Goal: Task Accomplishment & Management: Manage account settings

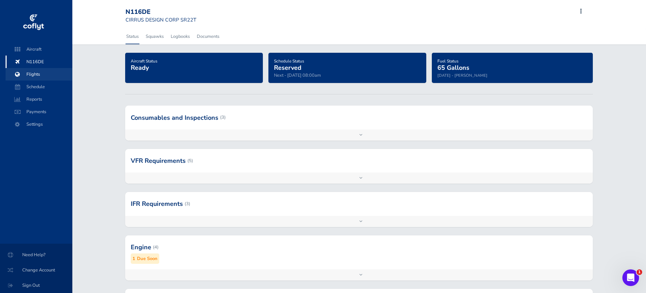
click at [41, 74] on span "Flights" at bounding box center [39, 74] width 53 height 13
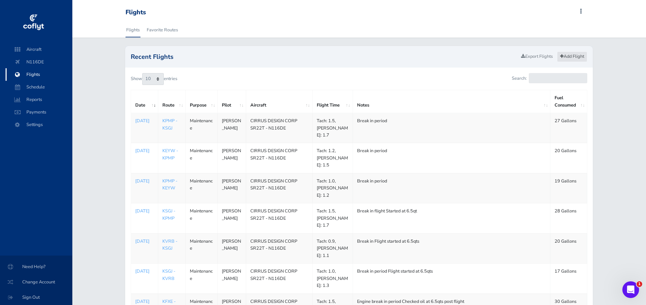
click at [576, 53] on link "Add Flight" at bounding box center [572, 56] width 30 height 10
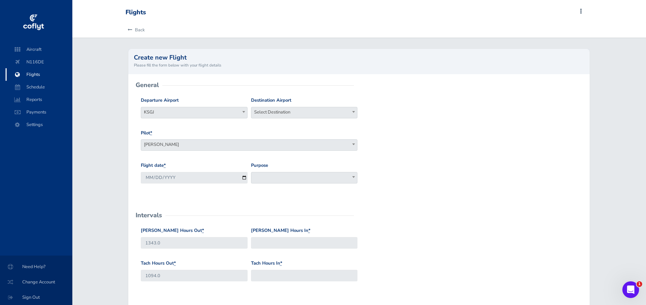
click at [267, 109] on span "Select Destination" at bounding box center [304, 112] width 106 height 10
type input "KOCF"
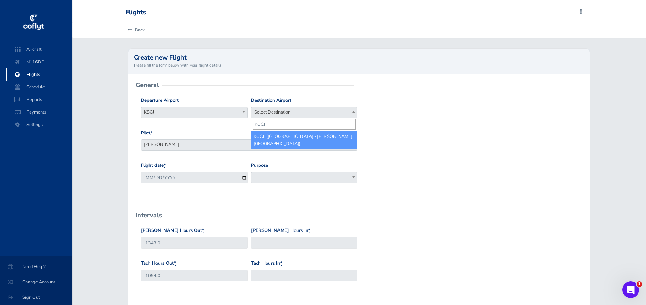
select select "KOCF"
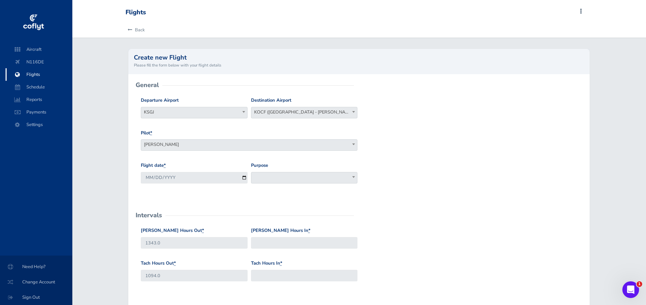
click at [267, 178] on span at bounding box center [304, 177] width 106 height 11
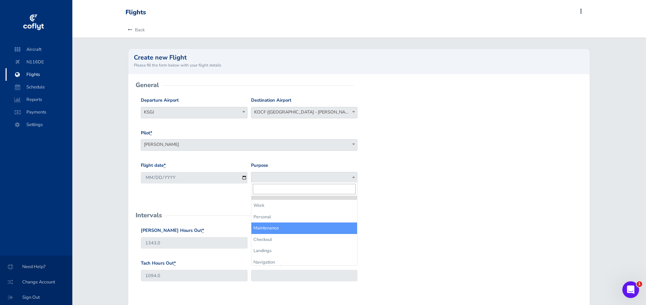
select select "Maintenance"
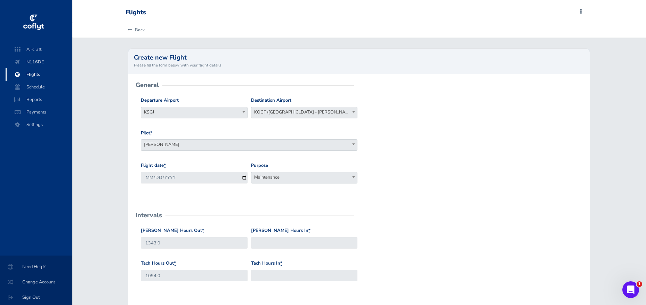
click at [287, 240] on input "Hobbs Hours In *" at bounding box center [304, 242] width 106 height 11
type input "1343.8"
click at [283, 266] on div "Tach Hours In *" at bounding box center [304, 270] width 106 height 22
click at [284, 269] on input "Tach Hours In *" at bounding box center [304, 274] width 106 height 11
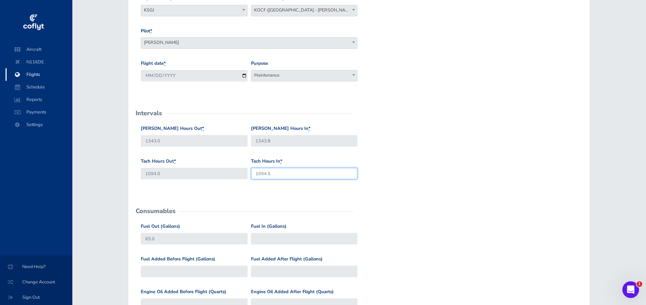
scroll to position [111, 0]
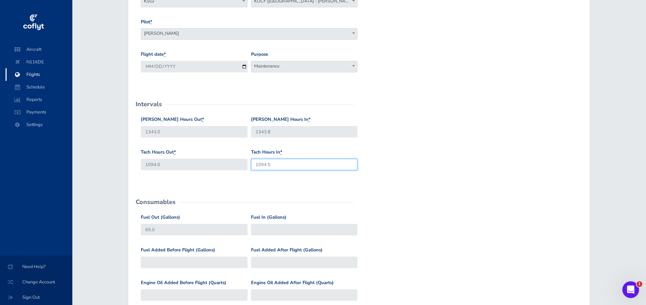
type input "1094.5"
click at [288, 229] on input "Fuel In (Gallons)" at bounding box center [304, 229] width 106 height 11
type input "57"
click at [416, 202] on form "General Departure Airport Select Departure KSGJ KSGJ Destination Airport Select…" at bounding box center [359, 206] width 450 height 464
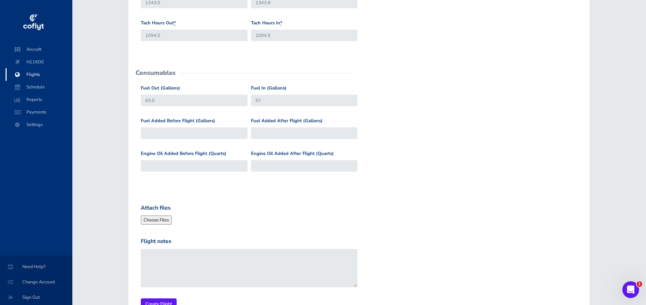
scroll to position [276, 0]
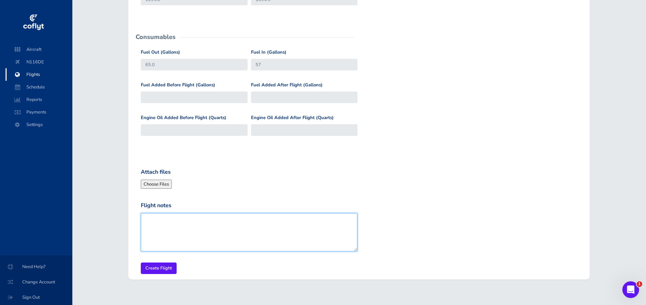
click at [193, 229] on textarea "Flight notes" at bounding box center [249, 232] width 217 height 38
type textarea "break in period Flight over for oil change"
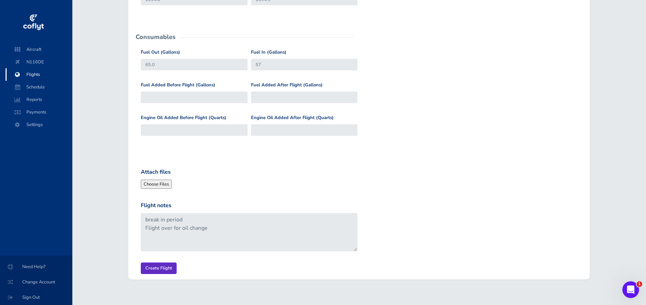
click at [165, 265] on input "Create Flight" at bounding box center [159, 267] width 36 height 11
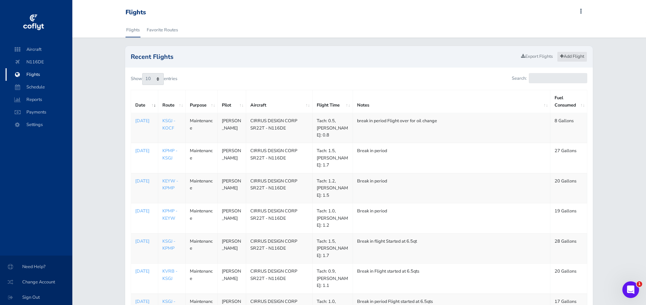
click at [579, 59] on link "Add Flight" at bounding box center [572, 56] width 30 height 10
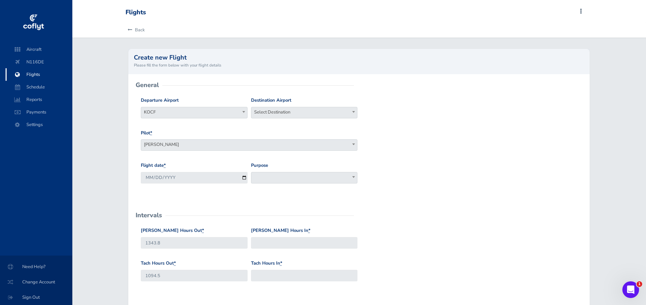
click at [265, 112] on span "Select Destination" at bounding box center [304, 112] width 106 height 10
click at [285, 124] on input "ksgj" at bounding box center [304, 124] width 103 height 10
type input "ksgj"
select select "KSGJ"
click at [282, 170] on div "Purpose Work Personal Maintenance Checkout Landings Navigation Competition Admi…" at bounding box center [304, 173] width 106 height 22
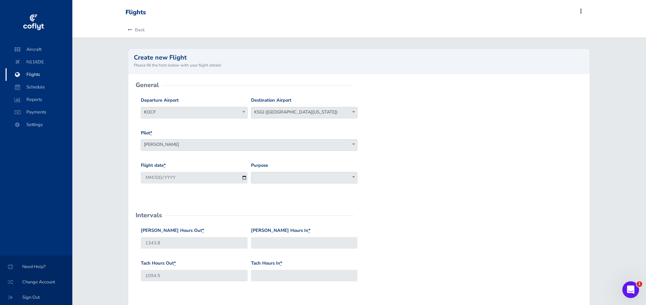
click at [285, 180] on span at bounding box center [304, 177] width 106 height 11
select select "Maintenance"
click at [284, 247] on div "Hobbs Hours In *" at bounding box center [304, 240] width 110 height 27
click at [284, 245] on input "Hobbs Hours In *" at bounding box center [304, 242] width 106 height 11
type input "1344.6"
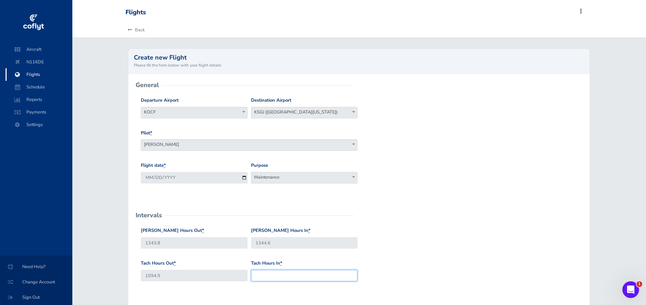
click at [278, 273] on input "Tach Hours In *" at bounding box center [304, 274] width 106 height 11
type input "1094.9"
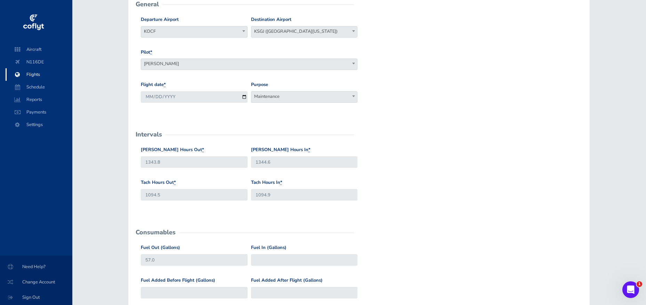
scroll to position [116, 0]
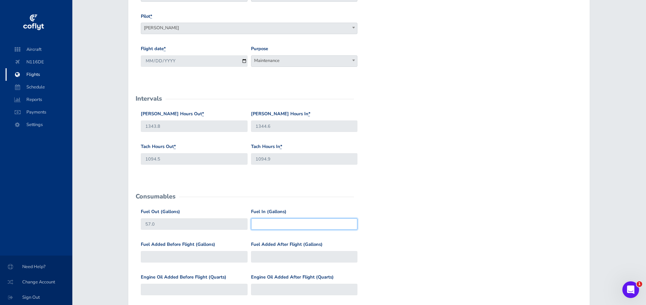
click at [273, 219] on input "Fuel In (Gallons)" at bounding box center [304, 223] width 106 height 11
type input "46"
click at [432, 222] on div "Fuel Out (Gallons) 57.0 Fuel In (Gallons) 46" at bounding box center [359, 224] width 440 height 33
click at [290, 254] on input "Fuel Added After Flight (Gallons)" at bounding box center [304, 256] width 106 height 11
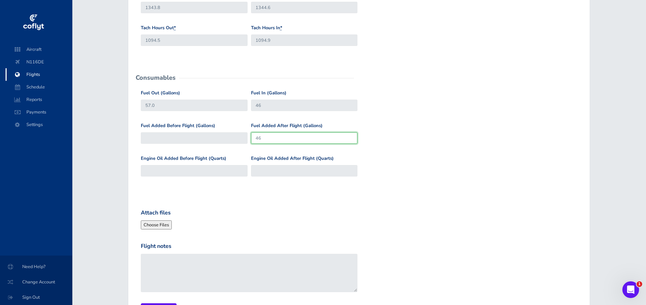
type input "46"
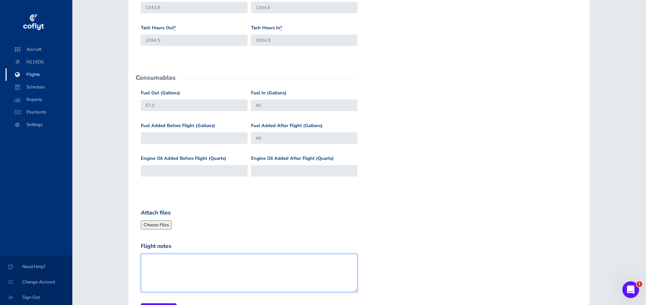
click at [259, 258] on textarea "Flight notes" at bounding box center [249, 273] width 217 height 38
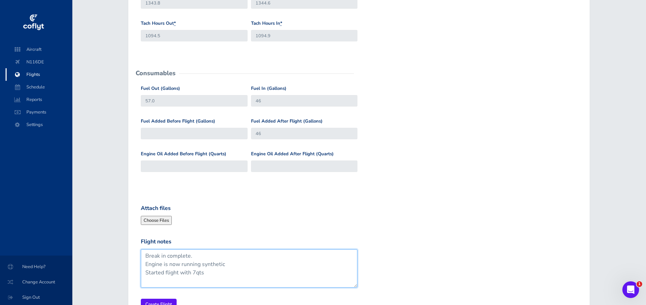
scroll to position [283, 0]
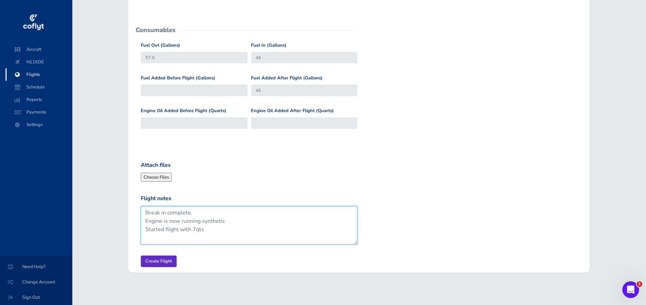
type textarea "Break in complete. Engine is now running synthetic Started flight with 7qts"
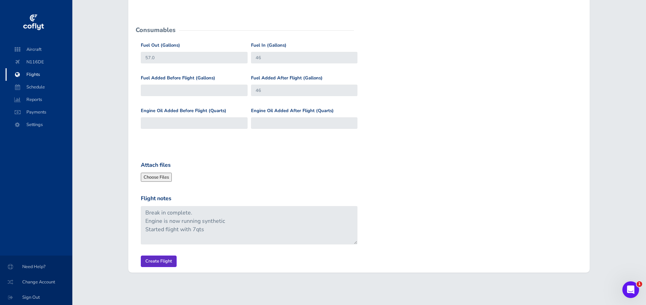
click at [165, 259] on input "Create Flight" at bounding box center [159, 260] width 36 height 11
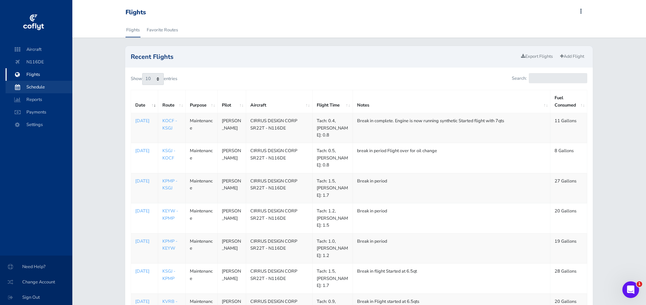
click at [38, 88] on span "Schedule" at bounding box center [39, 87] width 53 height 13
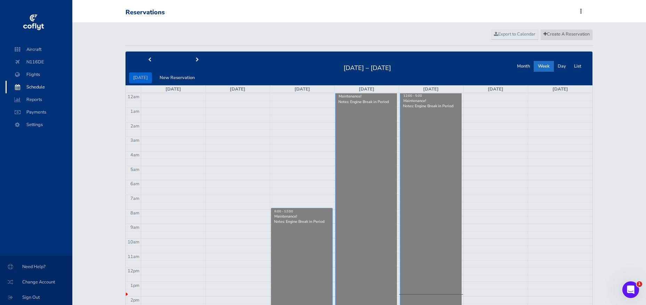
click at [548, 38] on link "Create A Reservation" at bounding box center [566, 34] width 53 height 10
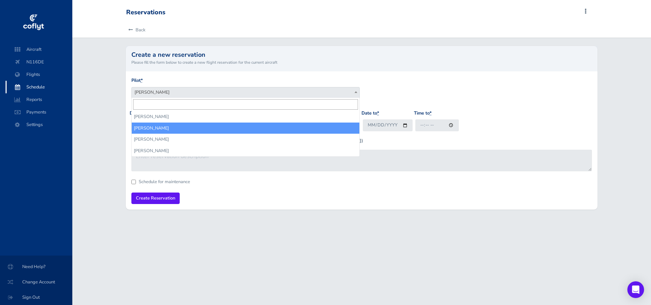
click at [228, 87] on span "[PERSON_NAME]" at bounding box center [246, 92] width 228 height 10
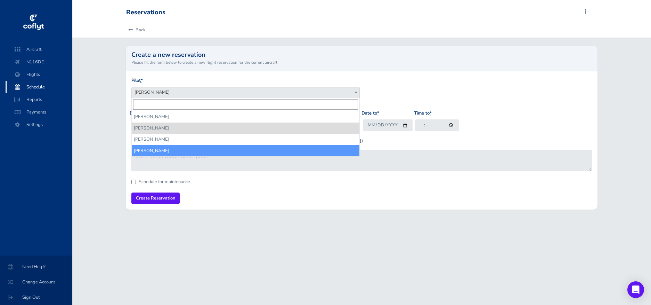
select select "14797"
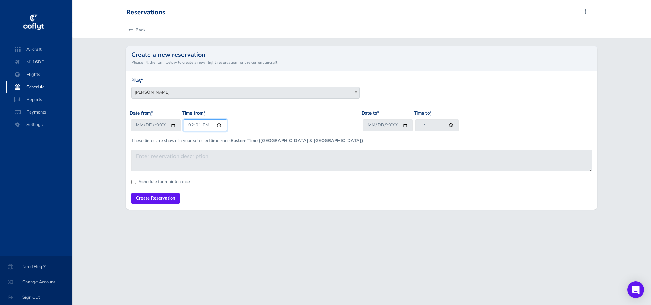
click at [202, 121] on input "14:01" at bounding box center [205, 124] width 43 height 11
click at [190, 123] on input "14:01" at bounding box center [205, 124] width 43 height 11
click at [199, 124] on input "21:01" at bounding box center [205, 124] width 43 height 11
click at [204, 123] on input "21:00" at bounding box center [205, 124] width 43 height 11
type input "09:00"
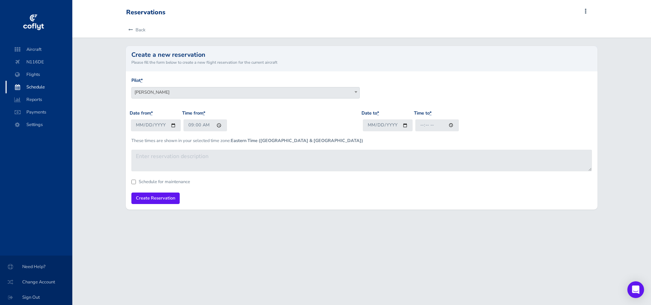
click at [332, 143] on div "These times are shown in your selected time zone: Eastern Time (US & Canada)" at bounding box center [362, 145] width 465 height 7
click at [392, 124] on input "Date to *" at bounding box center [388, 124] width 50 height 11
click at [371, 126] on input "Date to *" at bounding box center [388, 124] width 50 height 11
click at [378, 123] on input "Date to *" at bounding box center [388, 124] width 50 height 11
type input "2025-08-14"
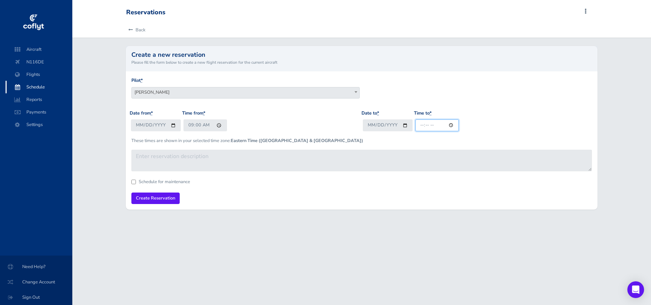
click at [427, 121] on input "Time to *" at bounding box center [437, 124] width 43 height 11
click at [436, 124] on input "Time to *" at bounding box center [437, 124] width 43 height 11
click at [430, 125] on input "Time to *" at bounding box center [437, 124] width 43 height 11
click at [438, 125] on input "Time to *" at bounding box center [437, 124] width 43 height 11
type input "18:00"
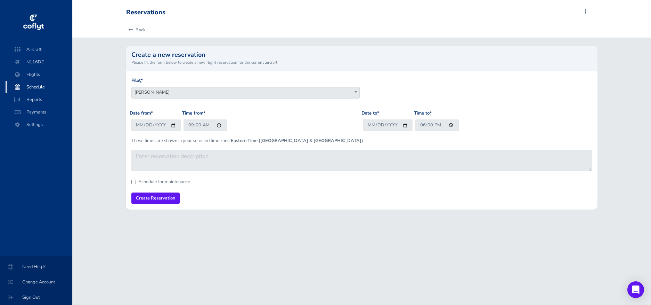
click at [426, 170] on form "Pilot * Tom Leonard Marc Leonard Joe Mignone Tom Brandvold Tom Brandvold Date f…" at bounding box center [361, 140] width 461 height 127
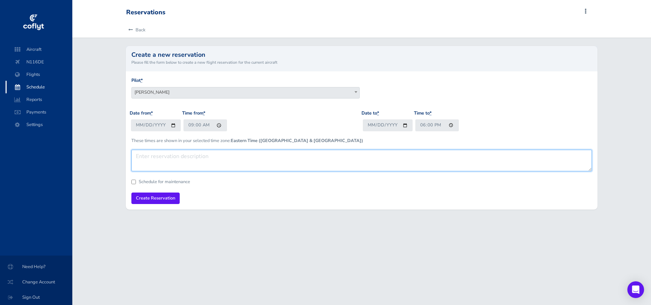
click at [420, 159] on textarea at bounding box center [361, 161] width 461 height 22
type textarea "ATL trip"
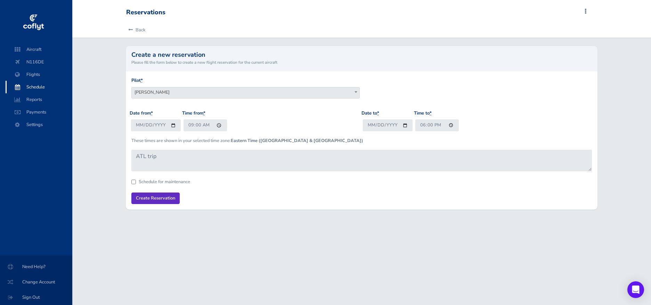
click at [145, 198] on input "Create Reservation" at bounding box center [155, 197] width 48 height 11
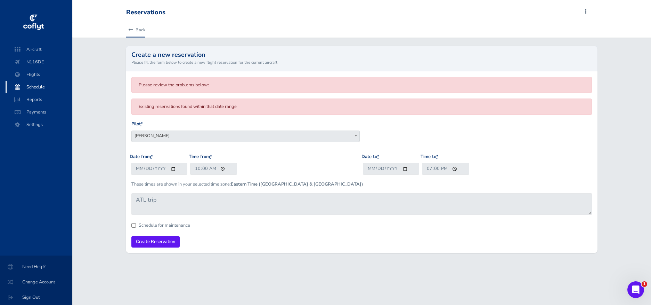
click at [133, 27] on link "Back" at bounding box center [135, 29] width 19 height 15
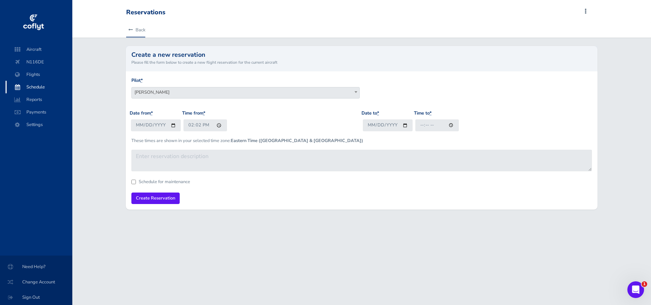
click at [132, 30] on icon at bounding box center [130, 30] width 5 height 5
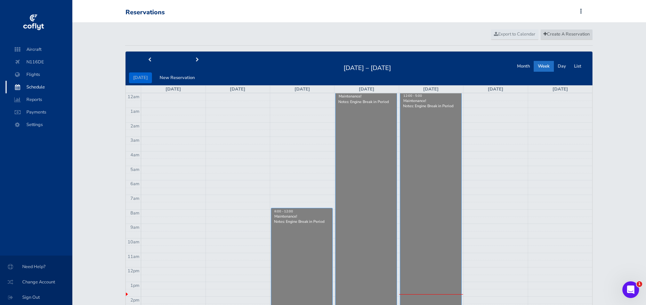
click at [559, 32] on span "Create A Reservation" at bounding box center [567, 34] width 46 height 6
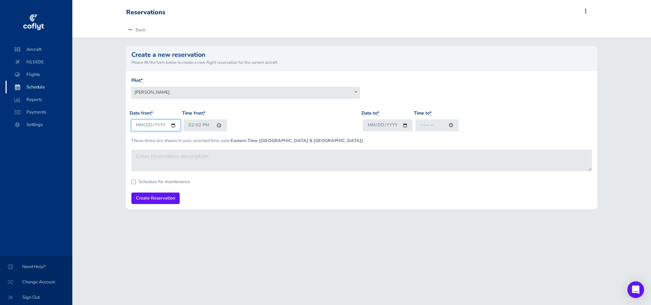
click at [143, 123] on input "2025-08-14" at bounding box center [156, 124] width 50 height 11
type input "[DATE]"
click at [189, 90] on span "Marc Leonard" at bounding box center [246, 92] width 228 height 10
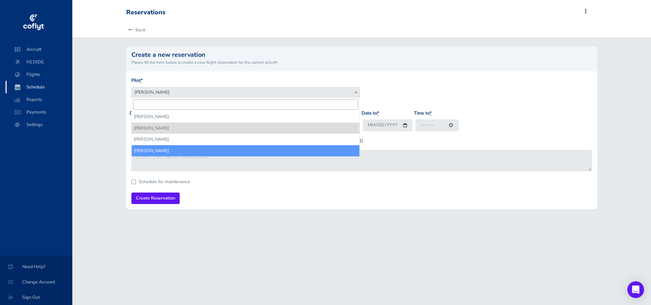
select select "14797"
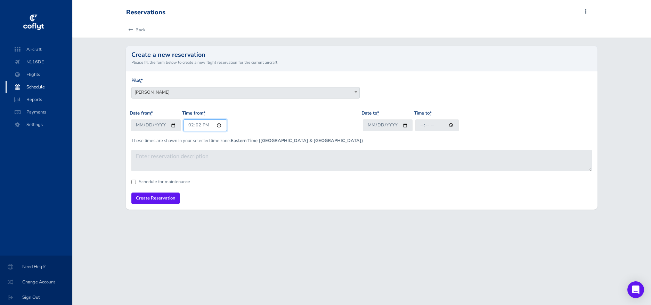
click at [193, 123] on input "14:02" at bounding box center [205, 124] width 43 height 11
click at [198, 127] on input "21:02" at bounding box center [205, 124] width 43 height 11
click at [201, 125] on input "21:00" at bounding box center [205, 124] width 43 height 11
type input "09:00"
click at [377, 127] on input "Date to *" at bounding box center [388, 124] width 50 height 11
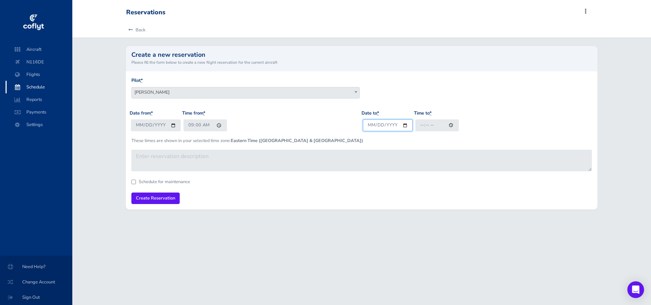
type input "2025-08-15"
click at [433, 127] on input "Time to *" at bounding box center [437, 124] width 43 height 11
click at [423, 125] on input "Time to *" at bounding box center [437, 124] width 43 height 11
click at [429, 124] on input "Time to *" at bounding box center [437, 124] width 43 height 11
click at [438, 126] on input "Time to *" at bounding box center [437, 124] width 43 height 11
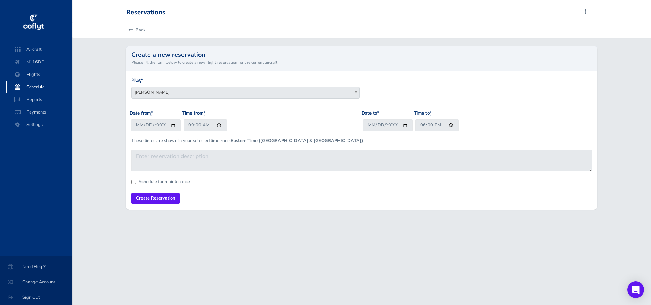
type input "18:00"
click at [438, 139] on p "These times are shown in your selected time zone: Eastern Time (US & Canada)" at bounding box center [361, 140] width 461 height 7
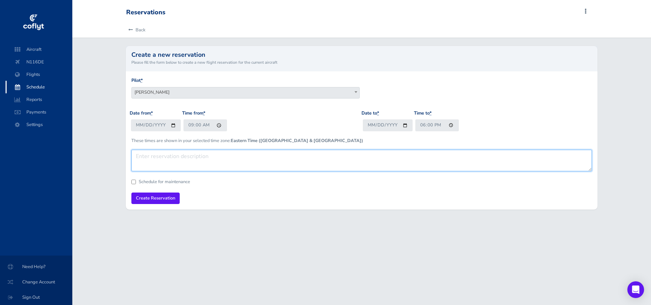
click at [242, 152] on textarea at bounding box center [361, 161] width 461 height 22
type textarea "S"
type textarea "ATL trip"
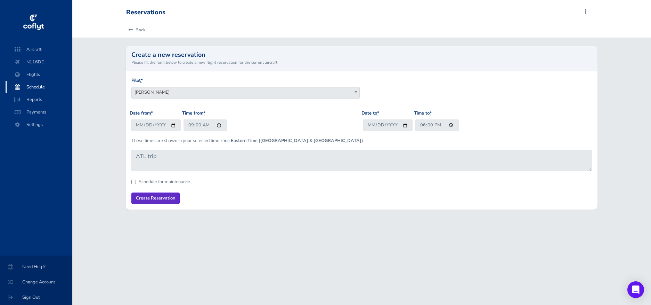
click at [168, 201] on input "Create Reservation" at bounding box center [155, 197] width 48 height 11
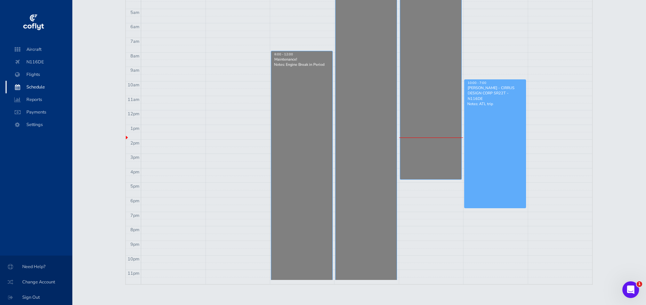
click at [475, 86] on div "[PERSON_NAME] - CIRRUS DESIGN CORP SR22T - N116DE" at bounding box center [495, 93] width 56 height 16
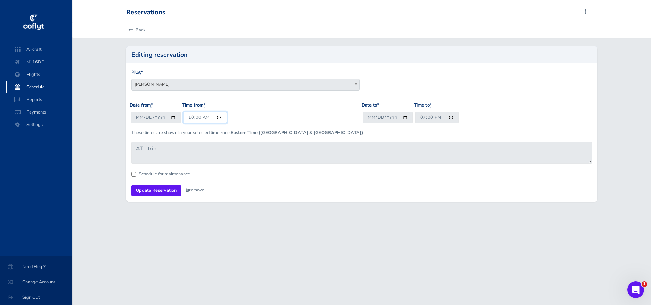
click at [191, 116] on input "10:00" at bounding box center [205, 117] width 43 height 11
type input "09:00"
click at [162, 193] on input "Update Reservation" at bounding box center [156, 190] width 50 height 11
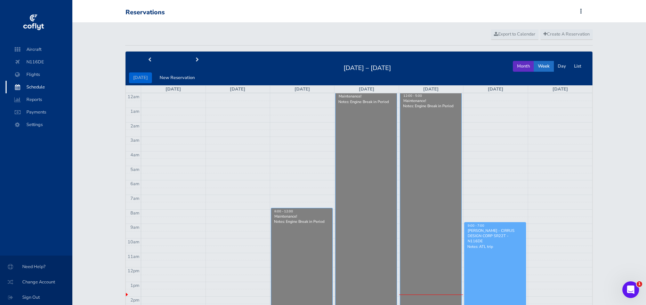
click at [526, 66] on button "Month" at bounding box center [523, 66] width 21 height 11
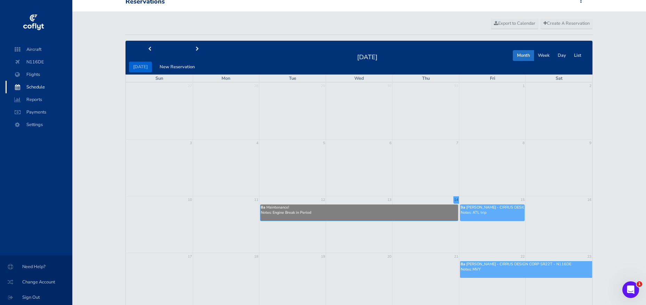
scroll to position [146, 0]
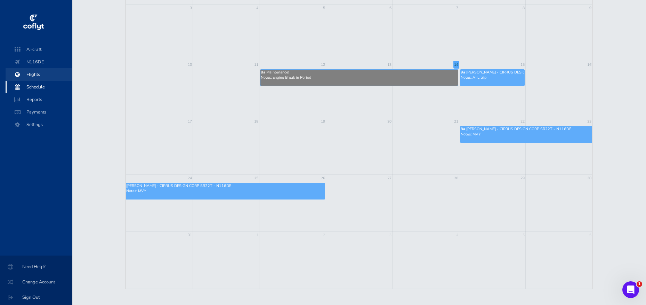
click at [38, 73] on span "Flights" at bounding box center [39, 74] width 53 height 13
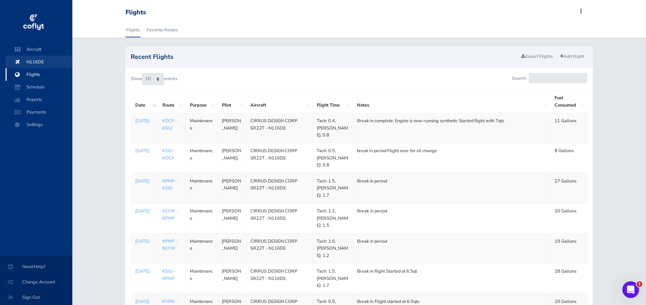
click at [32, 60] on span "N116DE" at bounding box center [39, 62] width 53 height 13
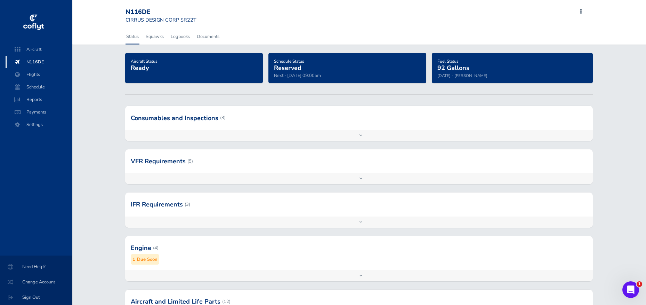
click at [241, 277] on div "Add inspection Edit" at bounding box center [359, 275] width 468 height 11
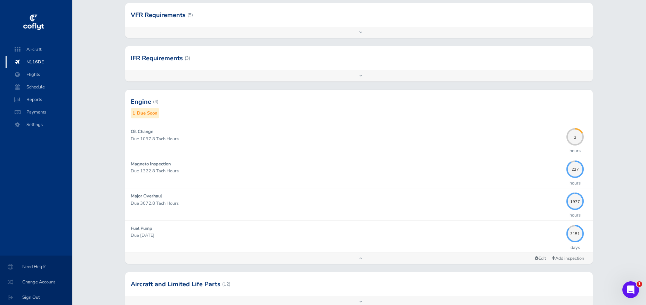
scroll to position [182, 0]
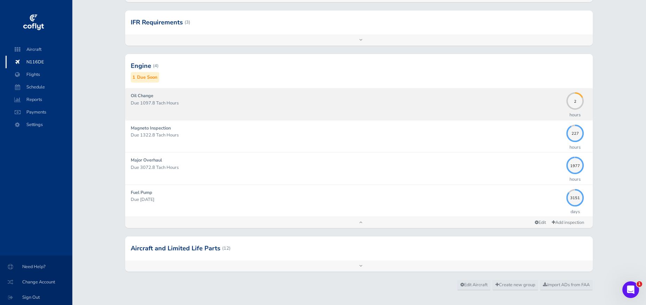
click at [379, 97] on div "Oil Change Due 1097.8 Tach Hours" at bounding box center [347, 103] width 432 height 23
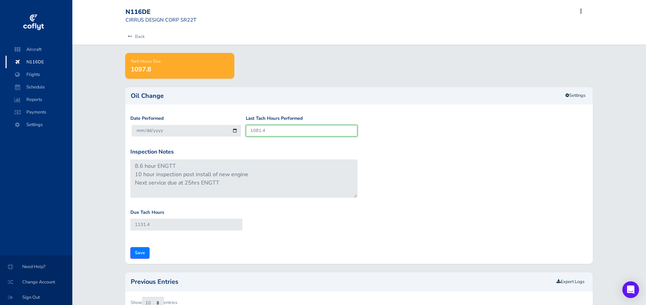
click at [269, 126] on input "1081.4" at bounding box center [302, 130] width 112 height 11
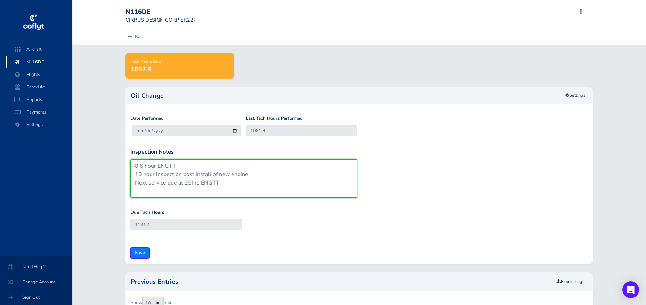
drag, startPoint x: 143, startPoint y: 163, endPoint x: 148, endPoint y: 166, distance: 6.4
click at [143, 164] on textarea "8.6 hour ENGTT 10 hour inspection post install of new engine Next service due a…" at bounding box center [243, 178] width 227 height 38
click at [158, 164] on textarea "8.6 hour ENGTT 10 hour inspection post install of new engine Next service due a…" at bounding box center [243, 178] width 227 height 38
click at [159, 164] on textarea "8.6 hour ENGTT 10 hour inspection post install of new engine Next service due a…" at bounding box center [243, 178] width 227 height 38
click at [140, 173] on textarea "8.6 hour ENGTT 10 hour inspection post install of new engine Next service due a…" at bounding box center [243, 178] width 227 height 38
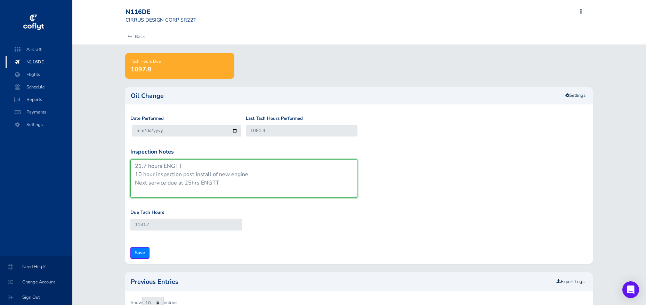
click at [140, 173] on textarea "8.6 hour ENGTT 10 hour inspection post install of new engine Next service due a…" at bounding box center [243, 178] width 227 height 38
click at [237, 180] on textarea "8.6 hour ENGTT 10 hour inspection post install of new engine Next service due a…" at bounding box center [243, 178] width 227 height 38
drag, startPoint x: 237, startPoint y: 180, endPoint x: 108, endPoint y: 182, distance: 128.7
click at [108, 182] on div "Back Tach Hours Due 1097.8 Oil Change Settings Date Performed 2025-08-14 Last T…" at bounding box center [359, 273] width 574 height 488
type textarea "21.7 hours ENGTT 25 hour inspection post install of new engine Next service due…"
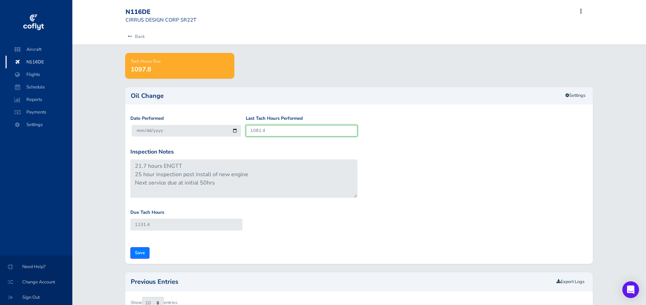
click at [275, 129] on input "1081.4" at bounding box center [302, 130] width 112 height 11
type input "21"
type input "71"
type input "21.7"
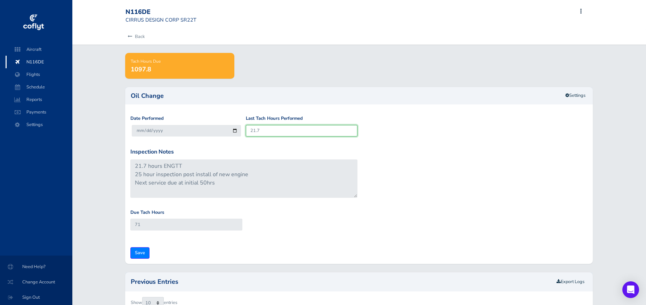
type input "71.7"
drag, startPoint x: 265, startPoint y: 128, endPoint x: 199, endPoint y: 131, distance: 66.1
click at [199, 131] on div "Date Performed 2025-08-14 Last Tach Hours Performed 21.7" at bounding box center [359, 131] width 461 height 33
type input "1"
type input "51"
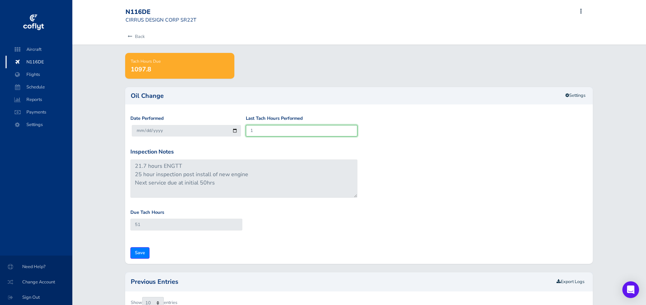
type input "10"
type input "60"
type input "109"
type input "159"
type input "1095"
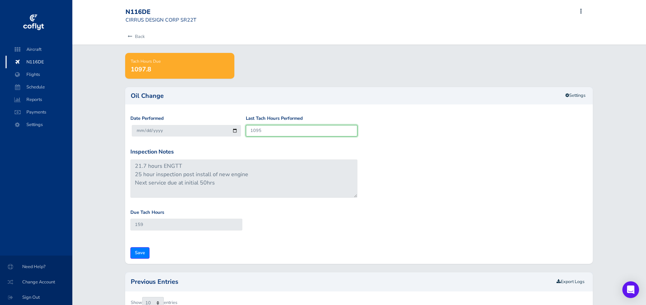
type input "1145"
type input "109"
type input "159"
type input "1094"
type input "1144"
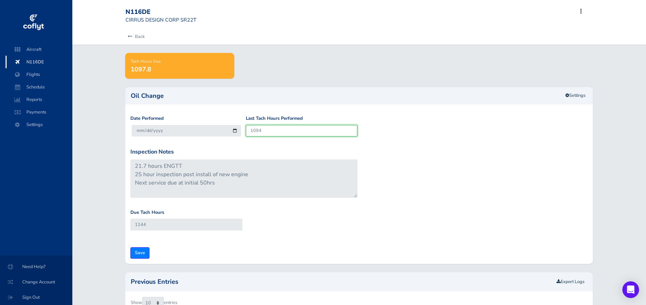
type input "1094.5"
type input "1144.5"
type input "1094.5"
click at [171, 227] on input "1144.5" at bounding box center [186, 223] width 112 height 11
drag, startPoint x: 171, startPoint y: 227, endPoint x: 130, endPoint y: 226, distance: 40.3
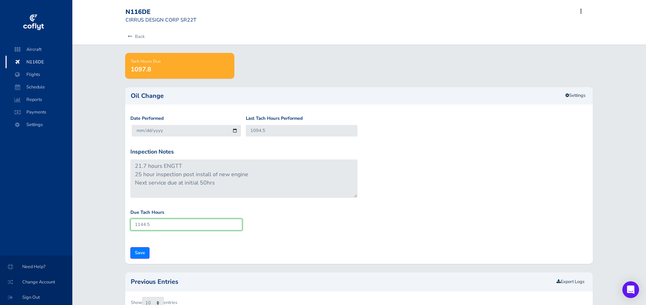
click at [130, 226] on input "1144.5" at bounding box center [186, 223] width 112 height 11
click at [283, 132] on input "1094.5" at bounding box center [302, 130] width 112 height 11
click at [183, 227] on input "1144.5" at bounding box center [186, 223] width 112 height 11
type input "1119.5"
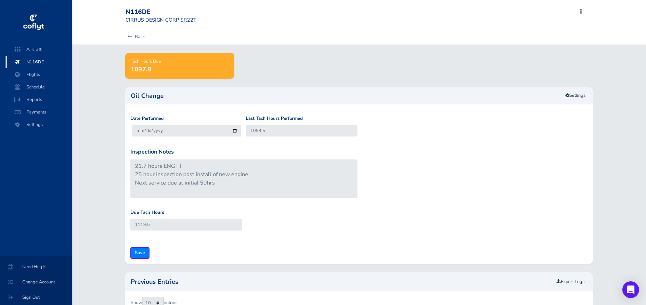
click at [339, 232] on div "Due Tach Hours 1119.5" at bounding box center [359, 225] width 461 height 33
click at [148, 249] on input "Save" at bounding box center [139, 252] width 19 height 11
type input "Update Inspection"
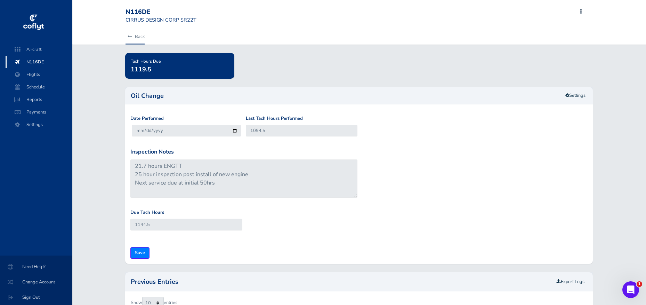
click at [130, 35] on icon at bounding box center [130, 36] width 5 height 5
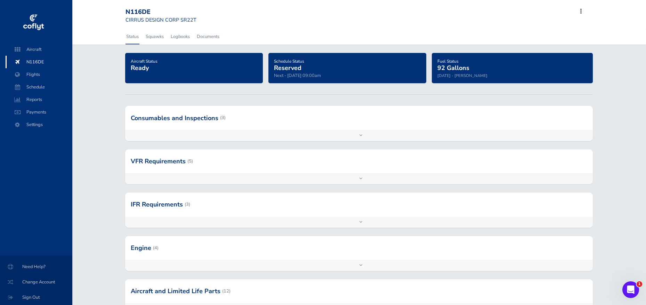
click at [188, 257] on div at bounding box center [359, 248] width 468 height 24
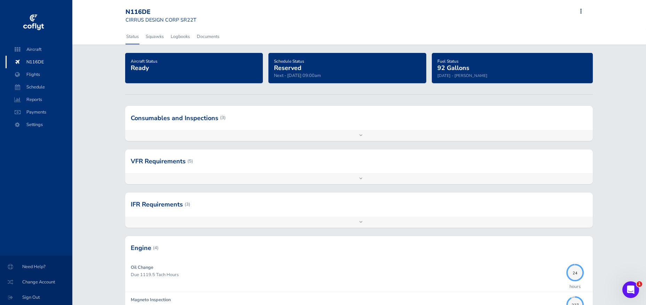
scroll to position [116, 0]
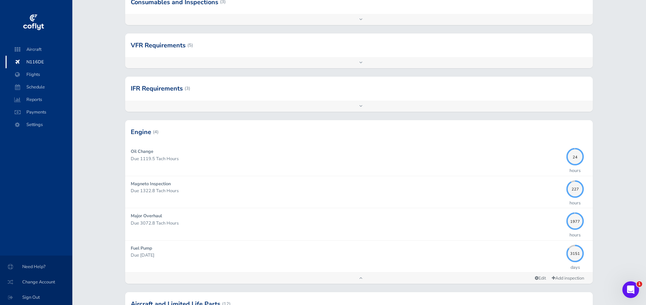
click at [189, 280] on div "Add inspection Edit" at bounding box center [359, 277] width 468 height 11
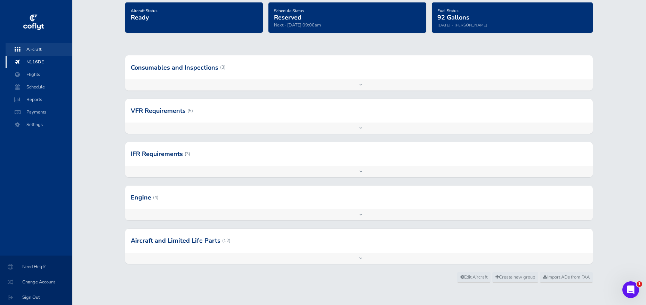
click at [28, 49] on span "Aircraft" at bounding box center [39, 49] width 53 height 13
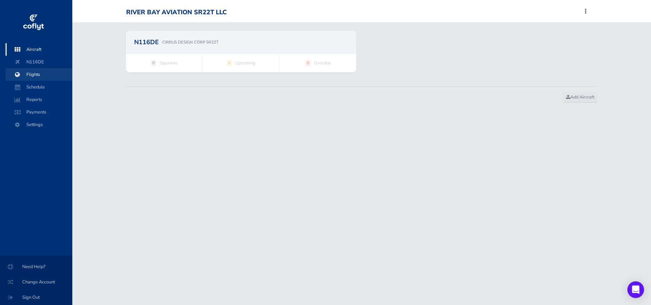
click at [33, 77] on span "Flights" at bounding box center [39, 74] width 53 height 13
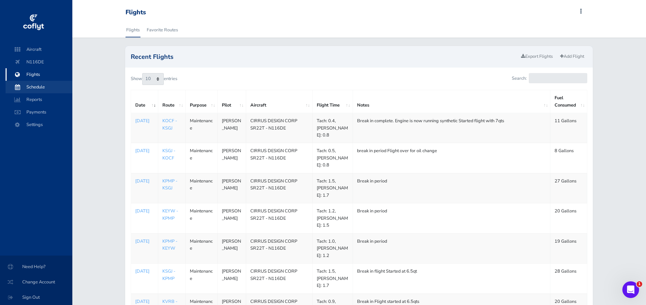
click at [34, 87] on span "Schedule" at bounding box center [39, 87] width 53 height 13
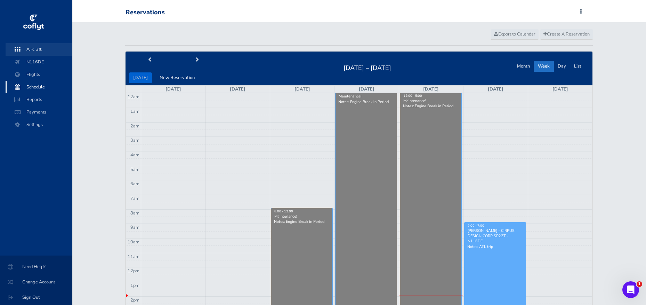
click at [31, 49] on span "Aircraft" at bounding box center [39, 49] width 53 height 13
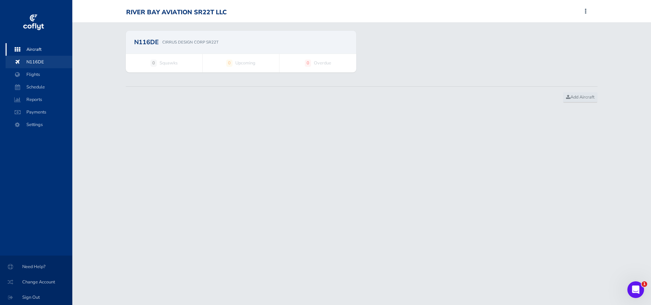
click at [32, 62] on span "N116DE" at bounding box center [39, 62] width 53 height 13
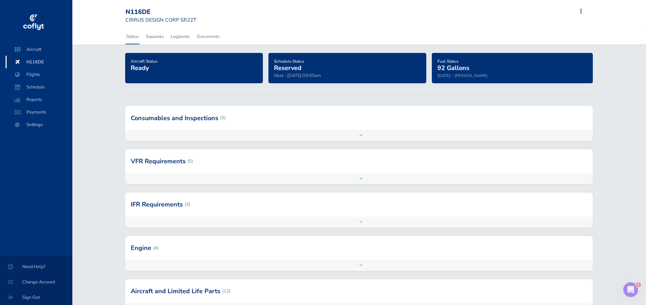
click at [155, 170] on div at bounding box center [359, 161] width 468 height 24
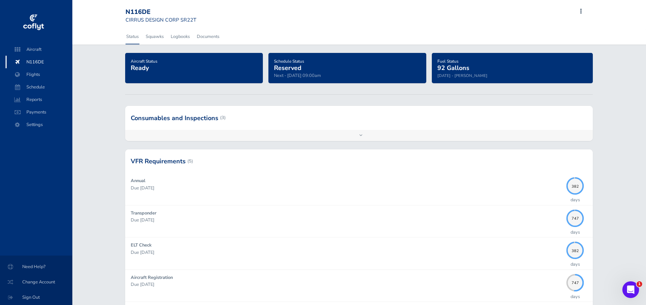
scroll to position [112, 0]
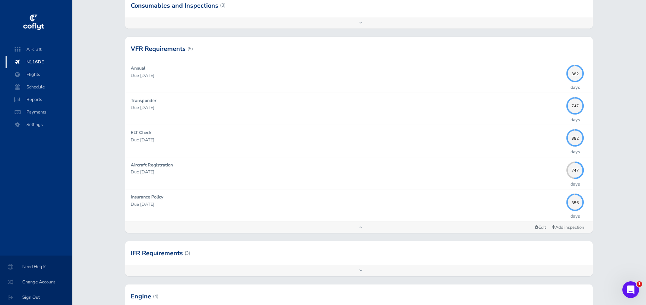
click at [195, 227] on div "Add inspection Edit" at bounding box center [359, 227] width 468 height 11
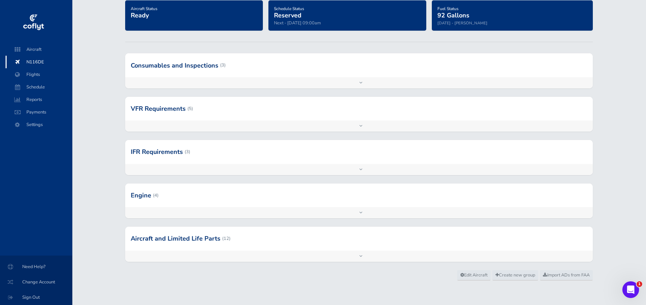
scroll to position [50, 0]
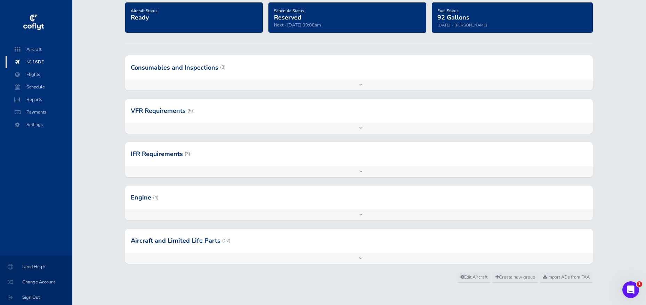
click at [190, 219] on div "Engine (4) Oil Change Due 1119.5 Tach Hours 24 hours Magneto Inspection Due 132…" at bounding box center [359, 206] width 478 height 43
click at [191, 216] on div "Add inspection Edit" at bounding box center [359, 214] width 468 height 11
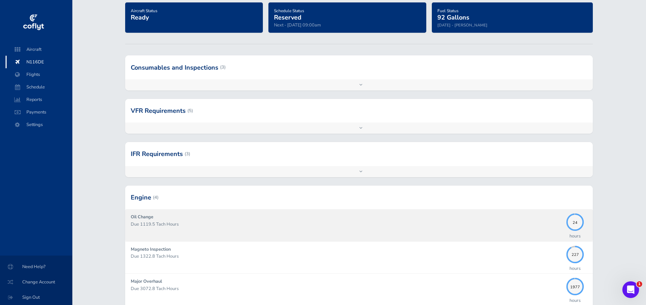
scroll to position [162, 0]
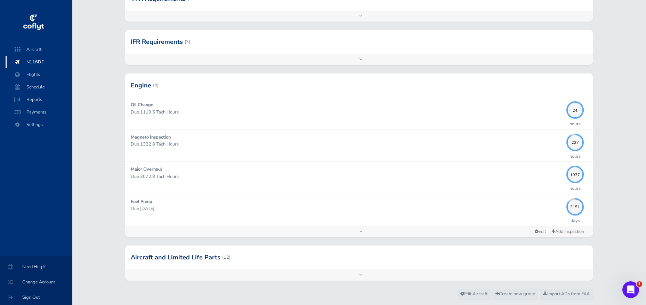
click at [194, 228] on div "Add inspection Edit" at bounding box center [359, 231] width 468 height 11
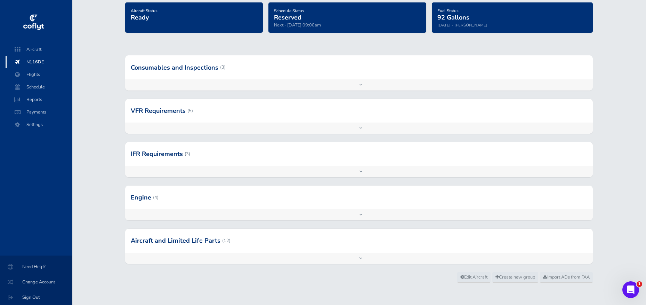
click at [166, 85] on div "Add inspection Edit" at bounding box center [359, 84] width 468 height 11
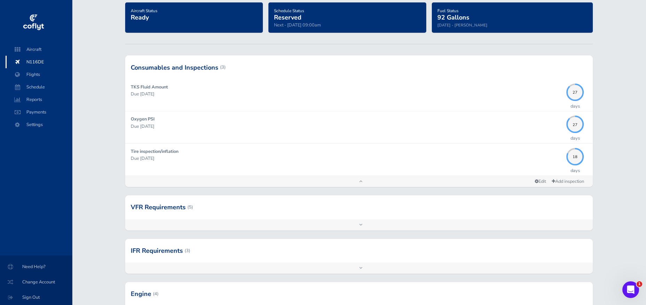
click at [197, 176] on div "Add inspection Edit" at bounding box center [359, 181] width 468 height 11
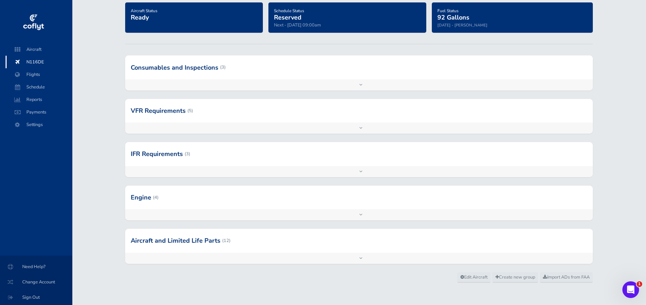
scroll to position [0, 0]
